Goal: Transaction & Acquisition: Purchase product/service

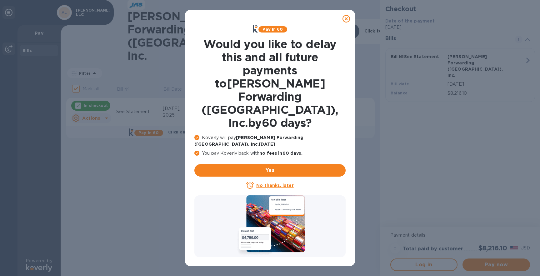
click at [347, 19] on icon at bounding box center [345, 18] width 7 height 7
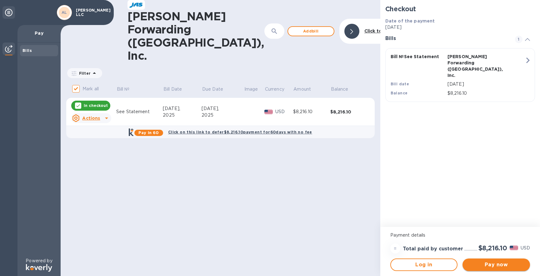
click at [499, 262] on span "Pay now" at bounding box center [495, 264] width 57 height 7
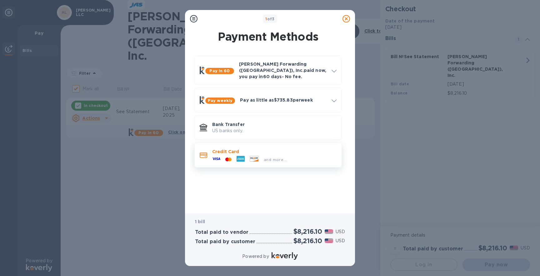
click at [296, 155] on div "and more..." at bounding box center [274, 158] width 124 height 7
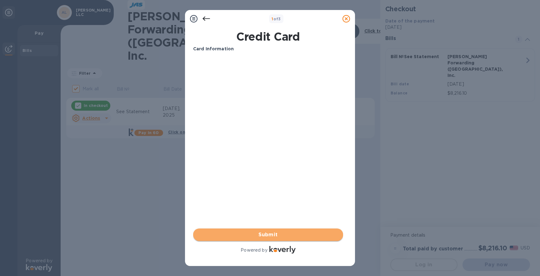
click at [293, 234] on span "Submit" at bounding box center [268, 234] width 140 height 7
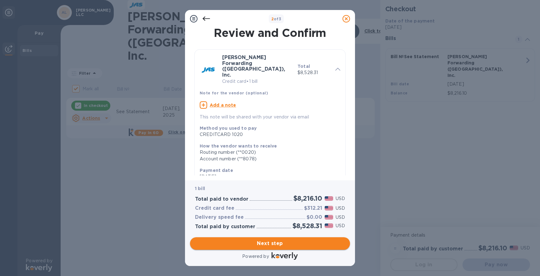
click at [290, 243] on span "Next step" at bounding box center [270, 243] width 150 height 7
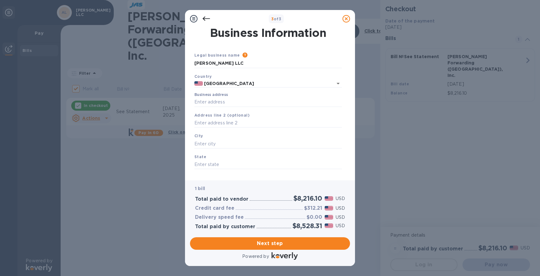
click at [236, 94] on div "Business address" at bounding box center [267, 99] width 147 height 14
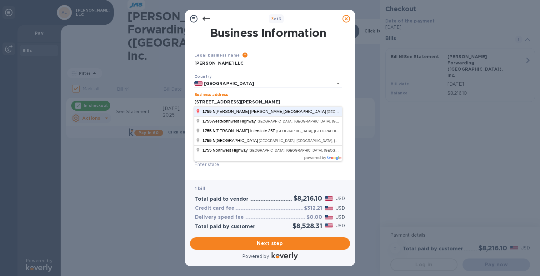
click button "Save" at bounding box center [0, 0] width 0 height 0
type input "[STREET_ADDRESS][PERSON_NAME]"
type input "[PERSON_NAME]"
type input "[GEOGRAPHIC_DATA]"
type input "75080"
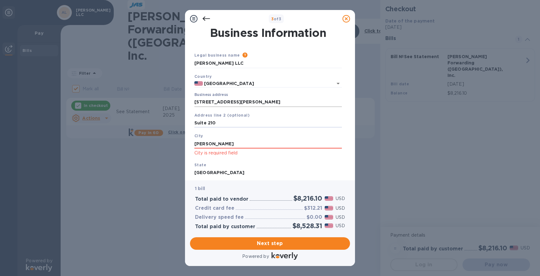
type input "Suite 210"
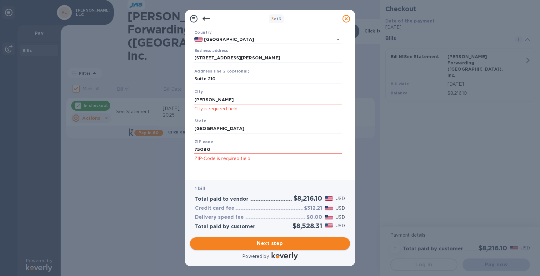
click at [284, 245] on span "Next step" at bounding box center [270, 243] width 150 height 7
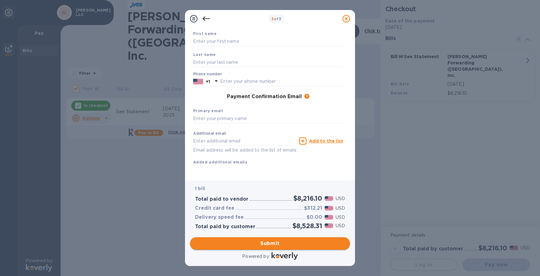
scroll to position [36, 0]
type input "[PERSON_NAME]"
type input "Paskon"
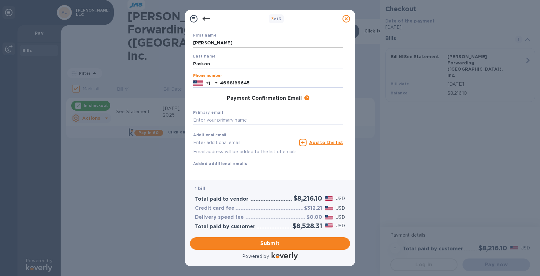
type input "4698189645"
type input "je"
type input "[PERSON_NAME][EMAIL_ADDRESS][PERSON_NAME][DOMAIN_NAME]"
click at [275, 242] on span "Submit" at bounding box center [270, 243] width 150 height 7
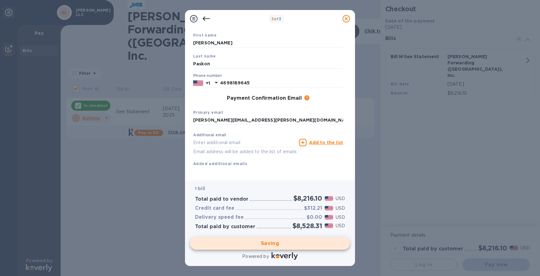
checkbox input "false"
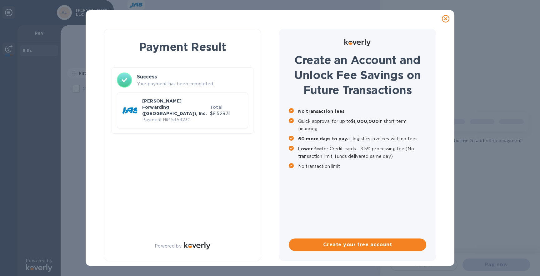
scroll to position [0, 0]
click at [174, 104] on p "[PERSON_NAME] Forwarding ([GEOGRAPHIC_DATA]), Inc." at bounding box center [174, 107] width 65 height 19
click at [189, 90] on div "[PERSON_NAME] Forwarding ([GEOGRAPHIC_DATA]), Inc. Payment № 45354230 Total $8,…" at bounding box center [182, 107] width 131 height 41
click at [182, 101] on p "[PERSON_NAME] Forwarding ([GEOGRAPHIC_DATA]), Inc." at bounding box center [174, 107] width 65 height 19
click at [133, 88] on div "[PERSON_NAME] Forwarding ([GEOGRAPHIC_DATA]), Inc. Payment № 45354230 Total $8,…" at bounding box center [182, 107] width 131 height 41
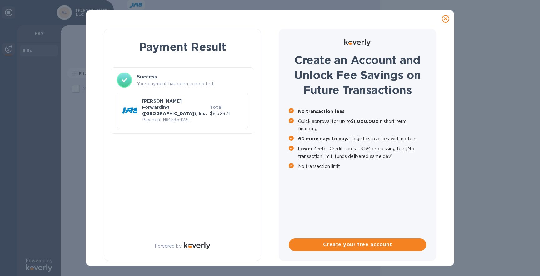
click at [445, 17] on icon at bounding box center [445, 18] width 7 height 7
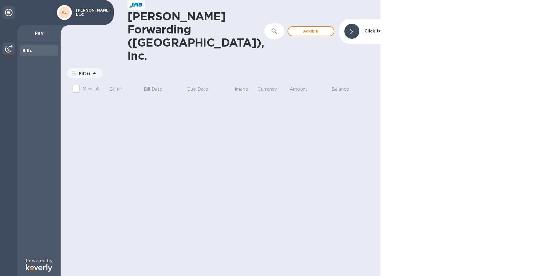
click at [5, 47] on img at bounding box center [8, 48] width 7 height 7
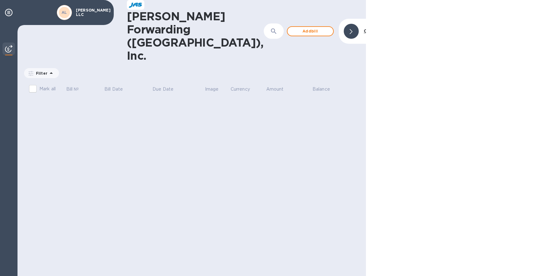
click at [5, 47] on img at bounding box center [8, 48] width 7 height 7
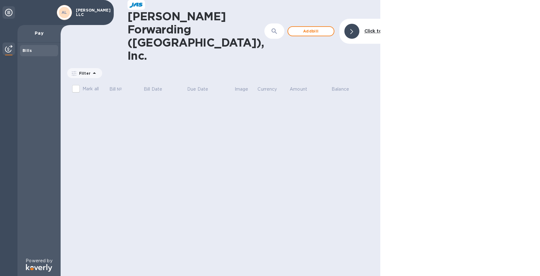
click at [10, 11] on icon at bounding box center [8, 12] width 7 height 7
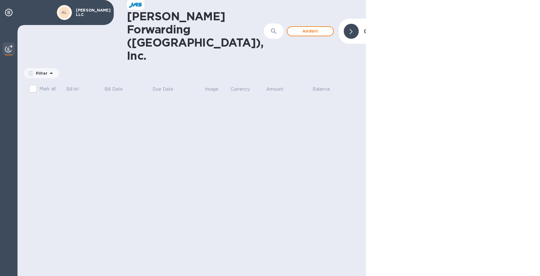
drag, startPoint x: 66, startPoint y: 14, endPoint x: 70, endPoint y: 14, distance: 4.7
click at [66, 14] on b "AL" at bounding box center [65, 12] width 6 height 5
click at [350, 29] on icon at bounding box center [351, 31] width 3 height 5
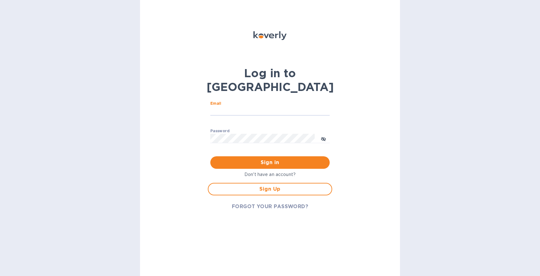
type input "[PERSON_NAME][EMAIL_ADDRESS][PERSON_NAME][DOMAIN_NAME]"
click at [270, 156] on button "Sign in" at bounding box center [269, 162] width 119 height 12
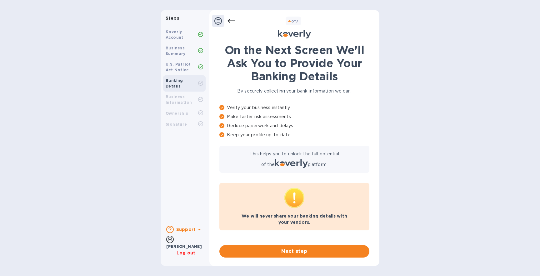
click at [193, 229] on b "Support" at bounding box center [185, 229] width 19 height 5
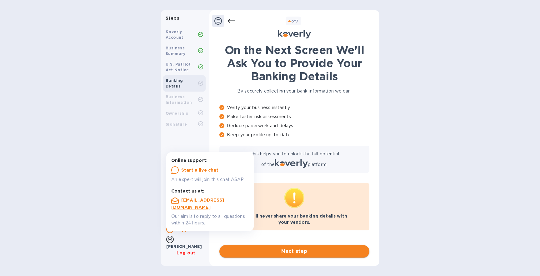
click at [281, 250] on span "Next step" at bounding box center [294, 250] width 140 height 7
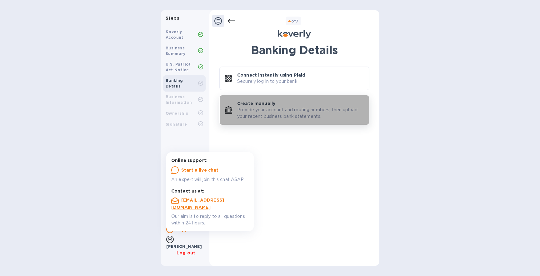
click at [286, 111] on p "Provide your account and routing numbers, then upload your recent business bank…" at bounding box center [300, 113] width 127 height 13
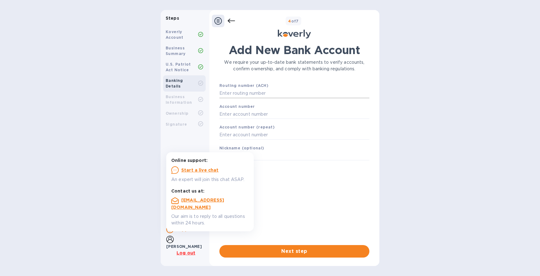
click at [272, 92] on input "text" at bounding box center [294, 93] width 150 height 9
type input "111000614"
type input "601360327"
click at [290, 203] on div "Add New Bank Account We require your up-to-date bank statements to verify accou…" at bounding box center [294, 143] width 150 height 201
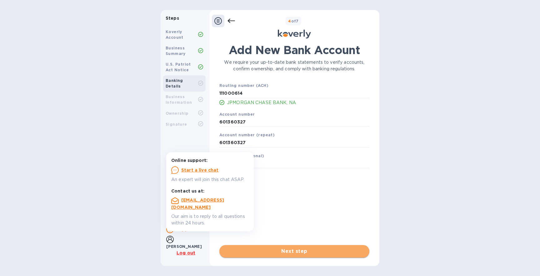
click at [295, 252] on span "Next step" at bounding box center [294, 250] width 140 height 7
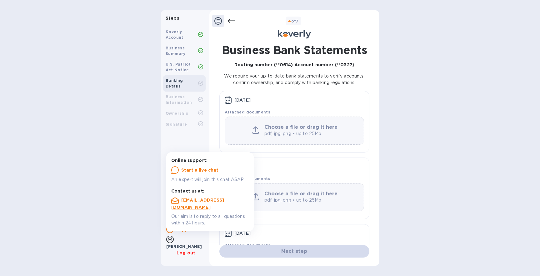
click at [198, 230] on icon at bounding box center [199, 229] width 3 height 2
